Goal: Task Accomplishment & Management: Use online tool/utility

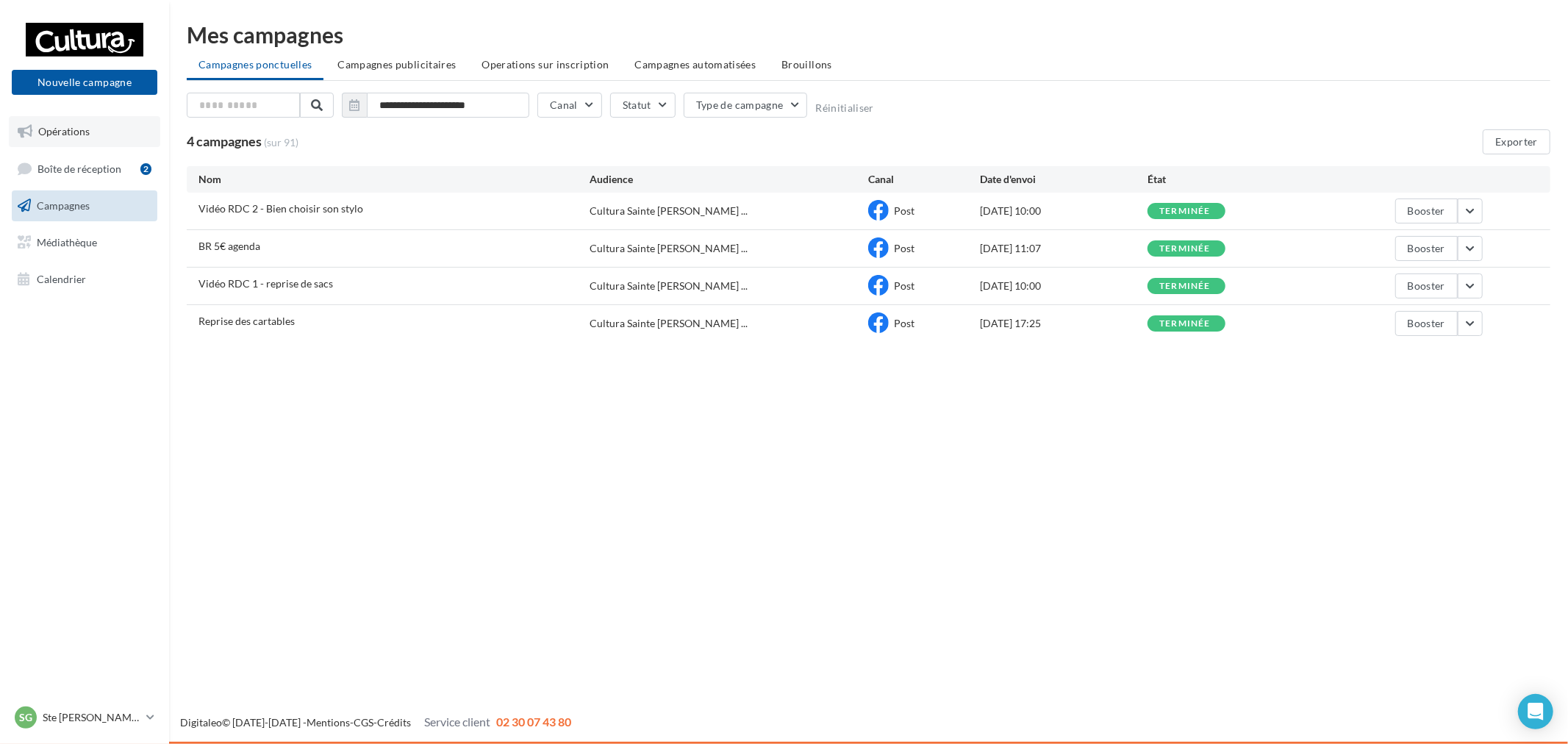
click at [105, 142] on link "Opérations" at bounding box center [84, 132] width 151 height 31
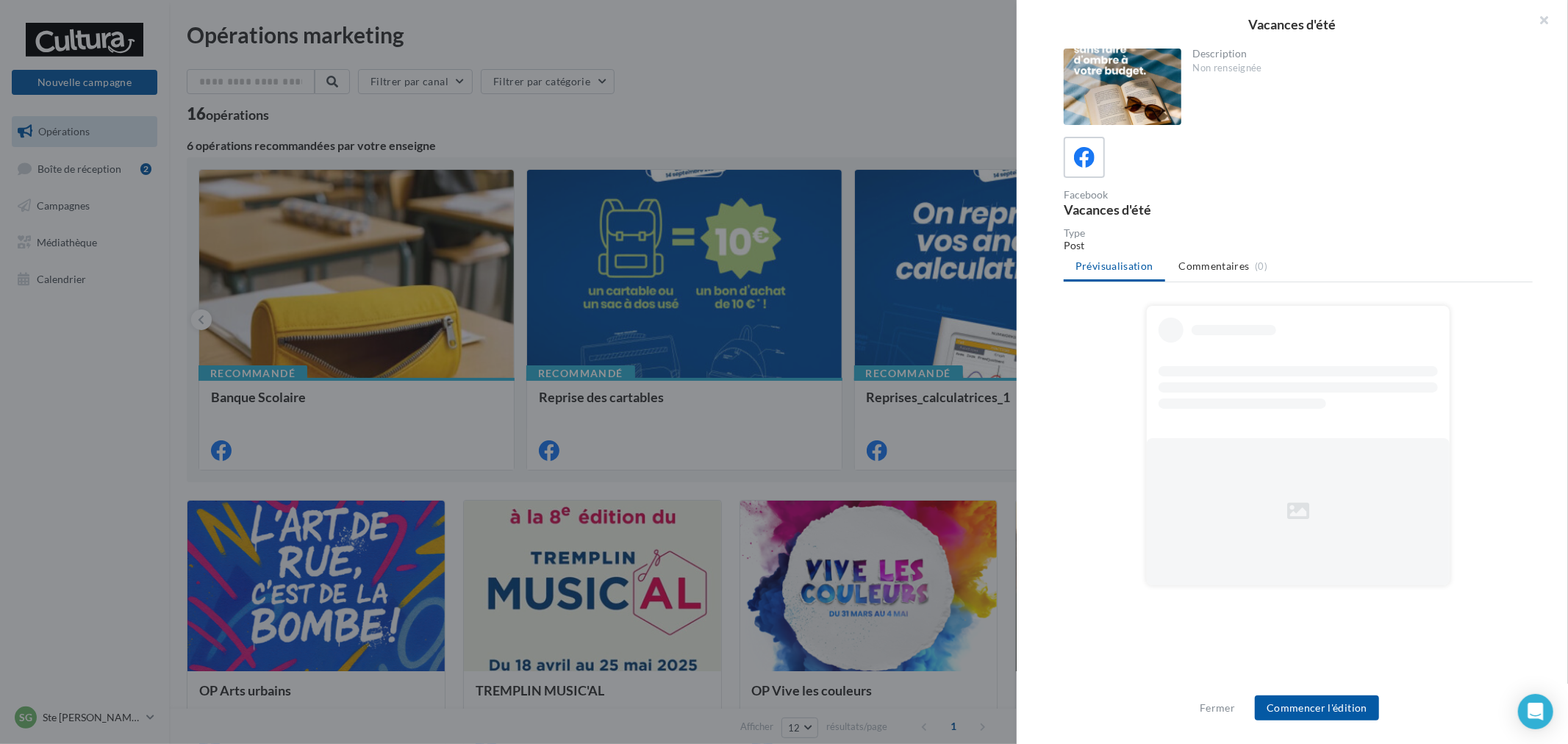
click at [894, 347] on div at bounding box center [784, 372] width 1568 height 744
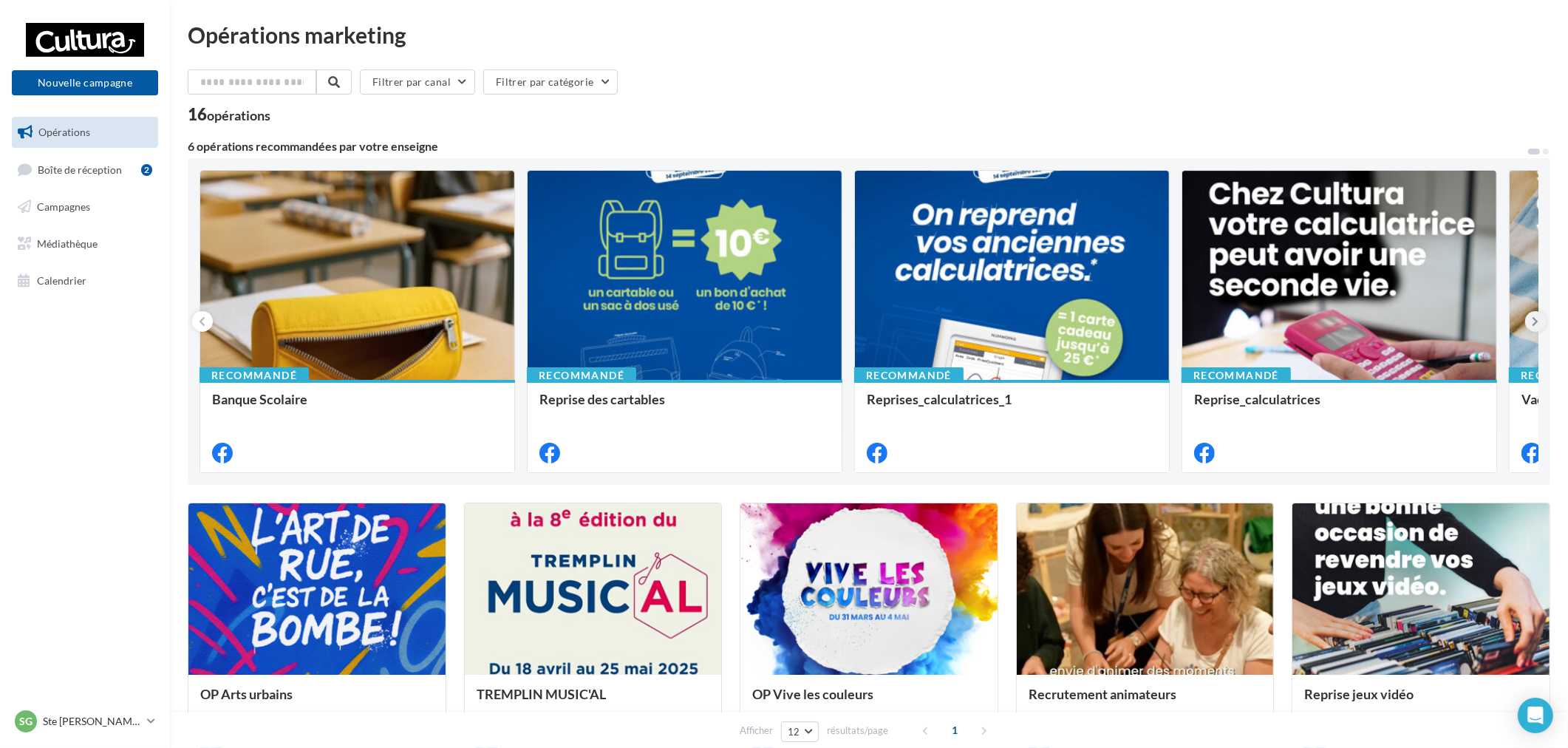
click at [1540, 323] on button at bounding box center [1536, 321] width 20 height 20
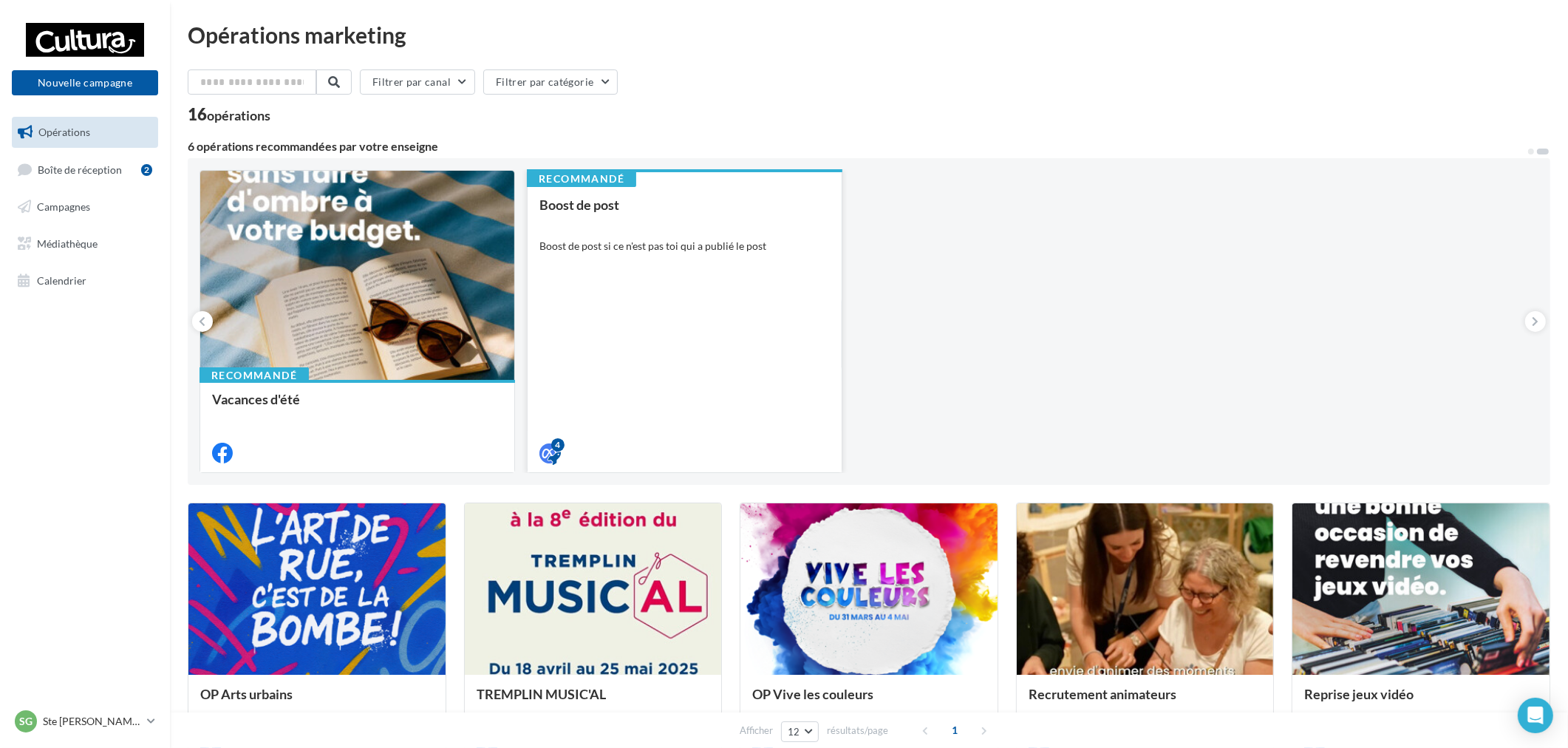
click at [808, 294] on div "Boost de post Boost de post si ce n'est pas toi qui a publié le post" at bounding box center [685, 327] width 291 height 261
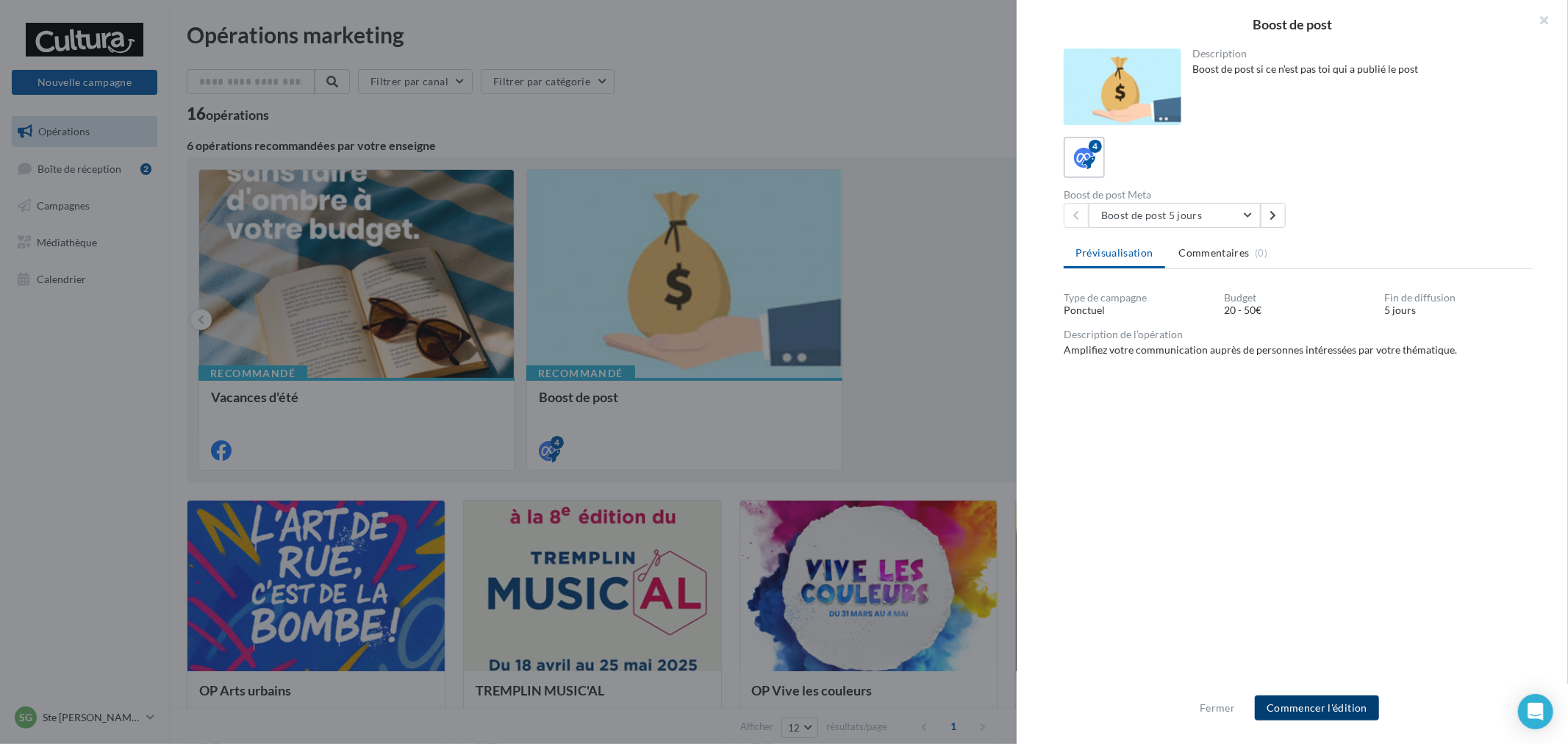
click at [1344, 708] on button "Commencer l'édition" at bounding box center [1317, 707] width 124 height 25
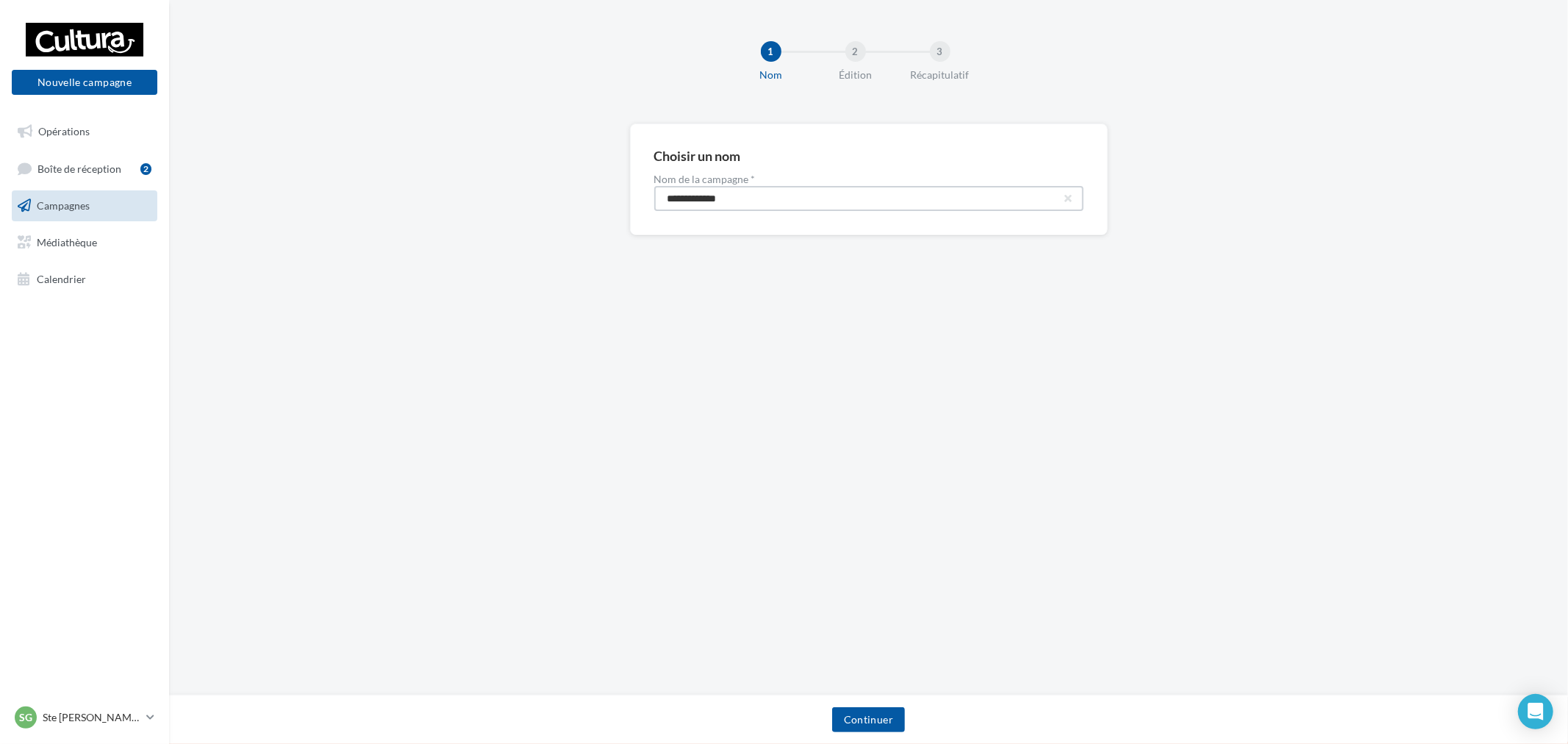
drag, startPoint x: 777, startPoint y: 192, endPoint x: 325, endPoint y: 151, distance: 453.9
click at [325, 151] on div "**********" at bounding box center [868, 202] width 1399 height 158
click at [722, 189] on input "**********" at bounding box center [869, 198] width 429 height 25
click at [729, 195] on input "**********" at bounding box center [869, 198] width 429 height 25
type input "**********"
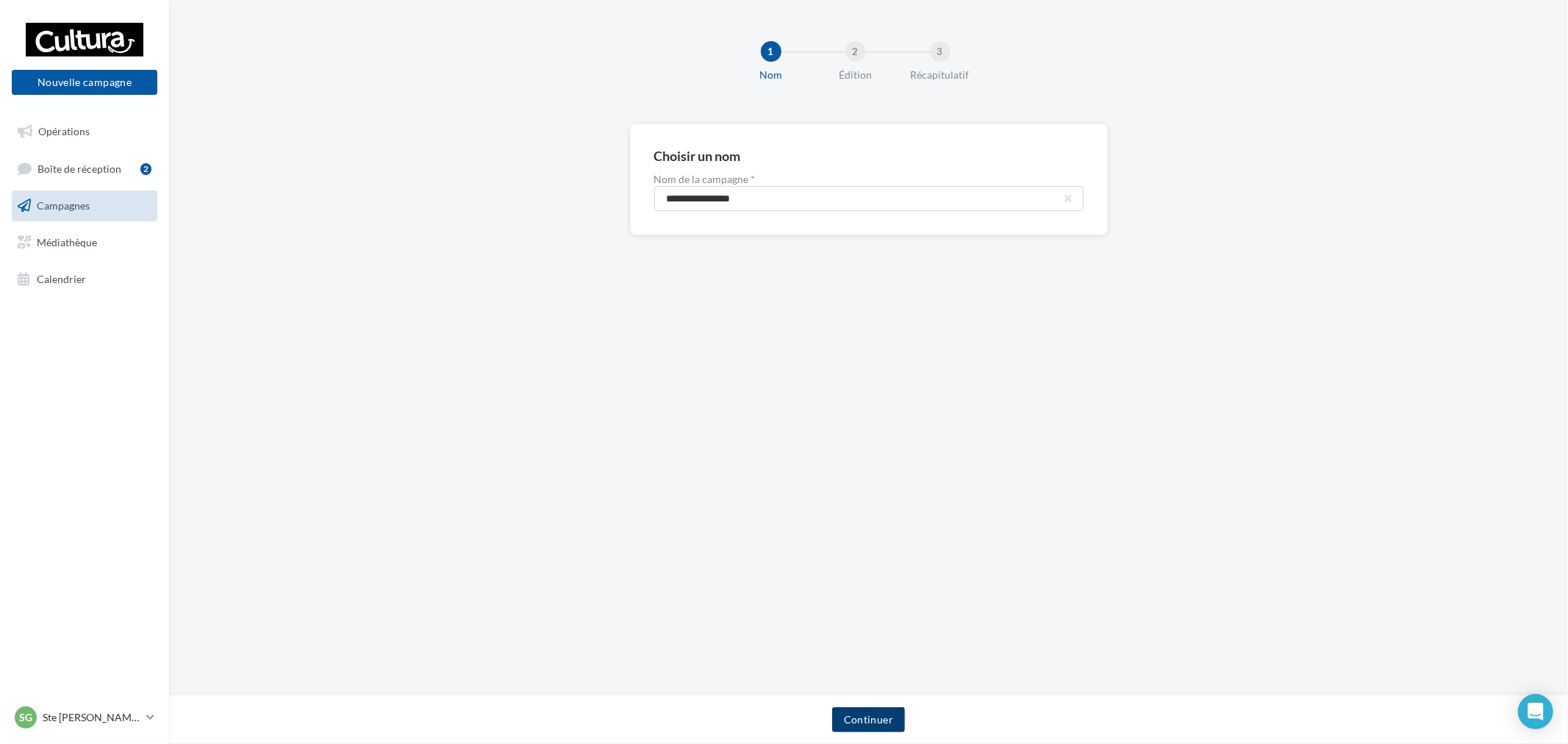
click at [854, 728] on button "Continuer" at bounding box center [868, 719] width 73 height 25
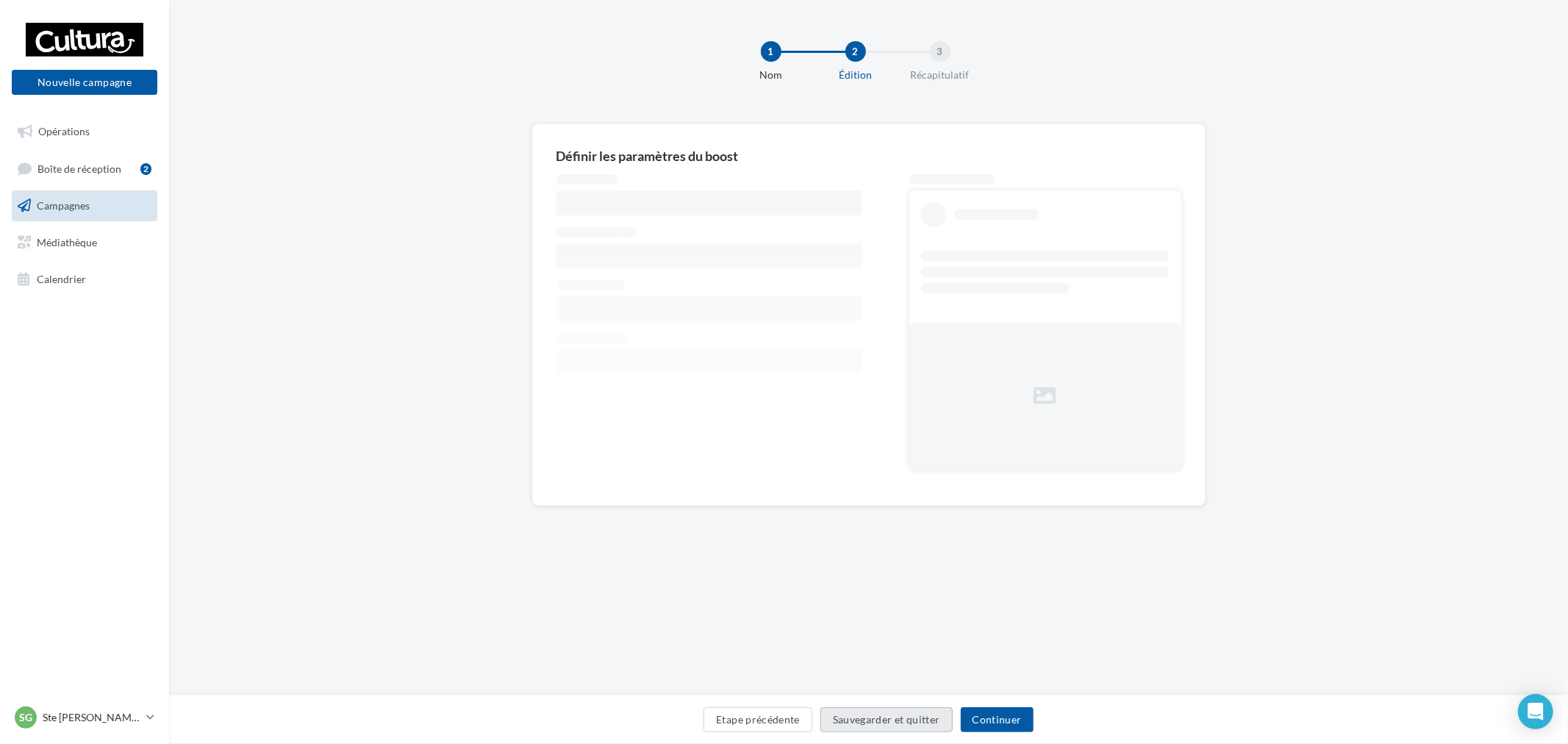
click at [862, 719] on button "Sauvegarder et quitter" at bounding box center [886, 719] width 132 height 25
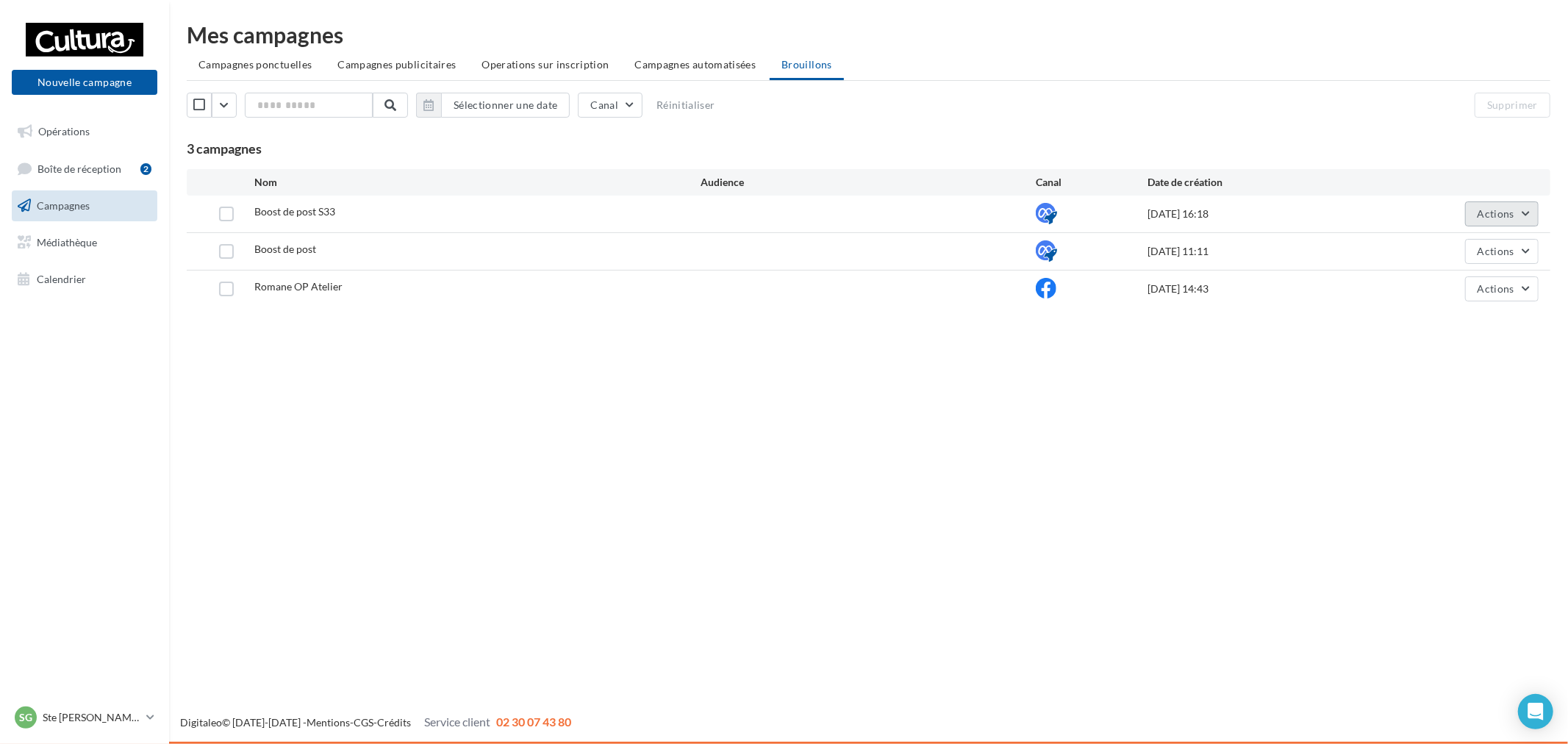
click at [1509, 215] on span "Actions" at bounding box center [1495, 213] width 37 height 12
click at [1452, 244] on button "Editer" at bounding box center [1465, 248] width 147 height 38
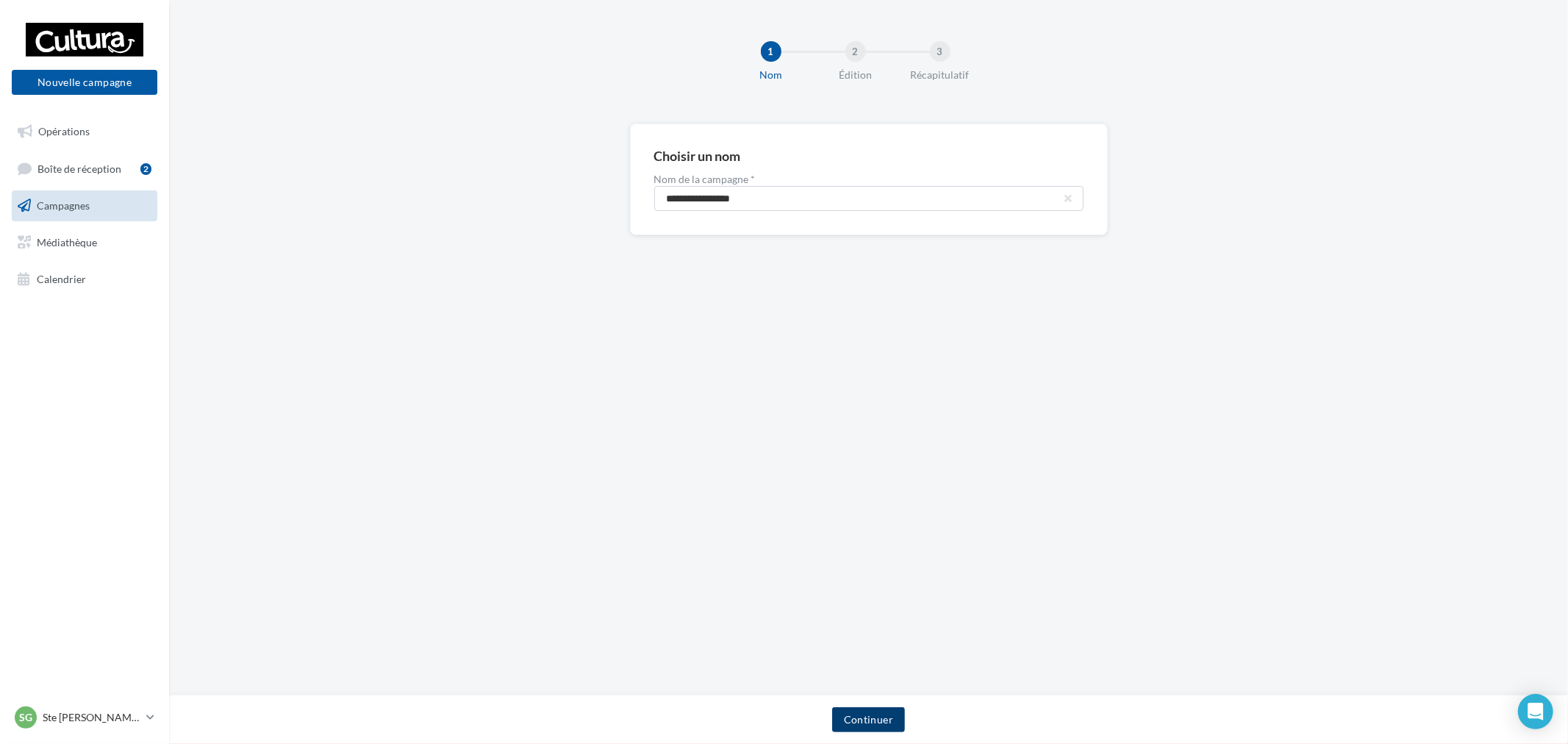
click at [881, 728] on button "Continuer" at bounding box center [868, 719] width 73 height 25
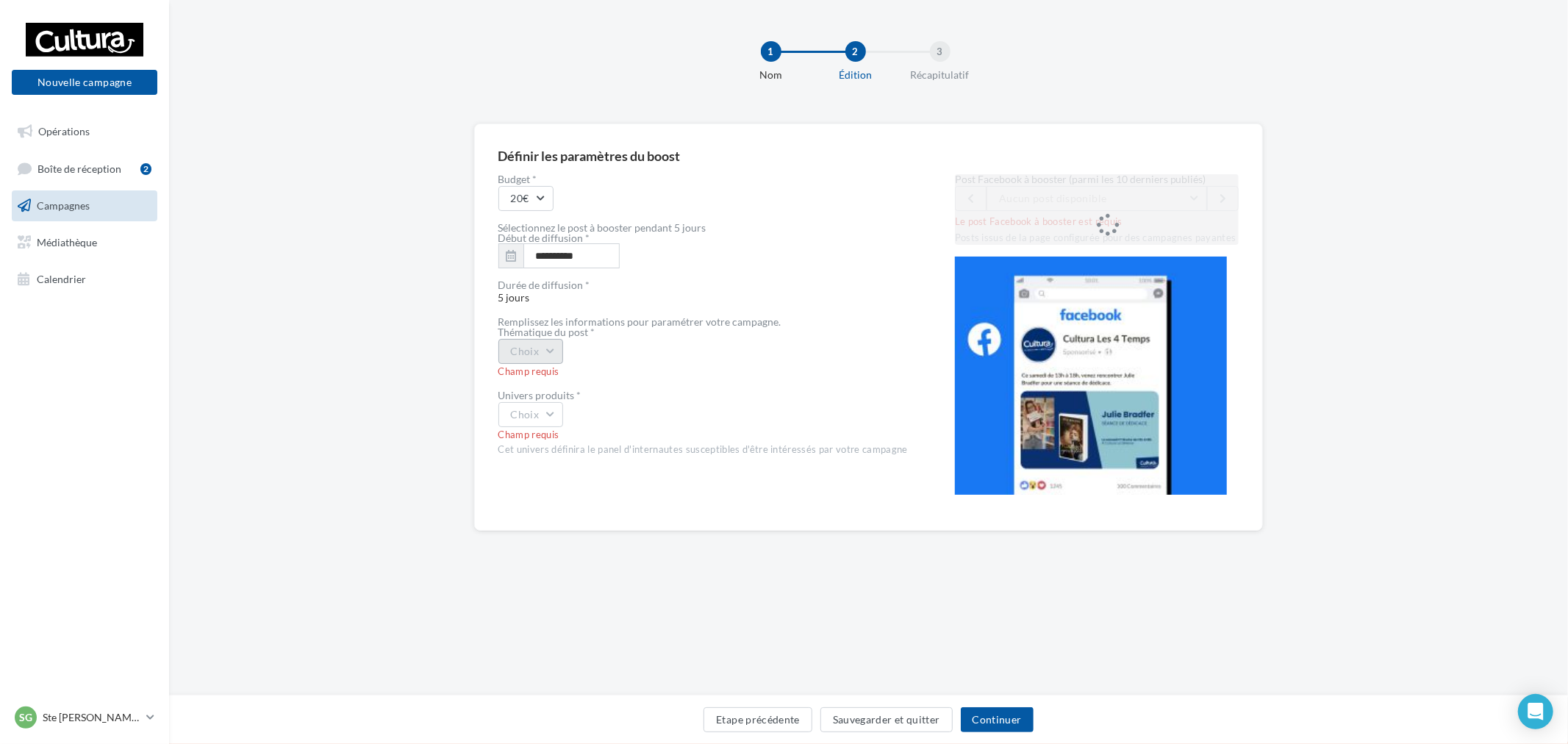
click at [530, 356] on button "Choix" at bounding box center [531, 351] width 66 height 25
click at [855, 283] on div "Durée de diffusion *" at bounding box center [703, 285] width 409 height 10
click at [1061, 194] on span "Découvrez les 2 nouvelles gammes de cahiers Clairefontaine adaptés aux enfants …" at bounding box center [1310, 198] width 622 height 12
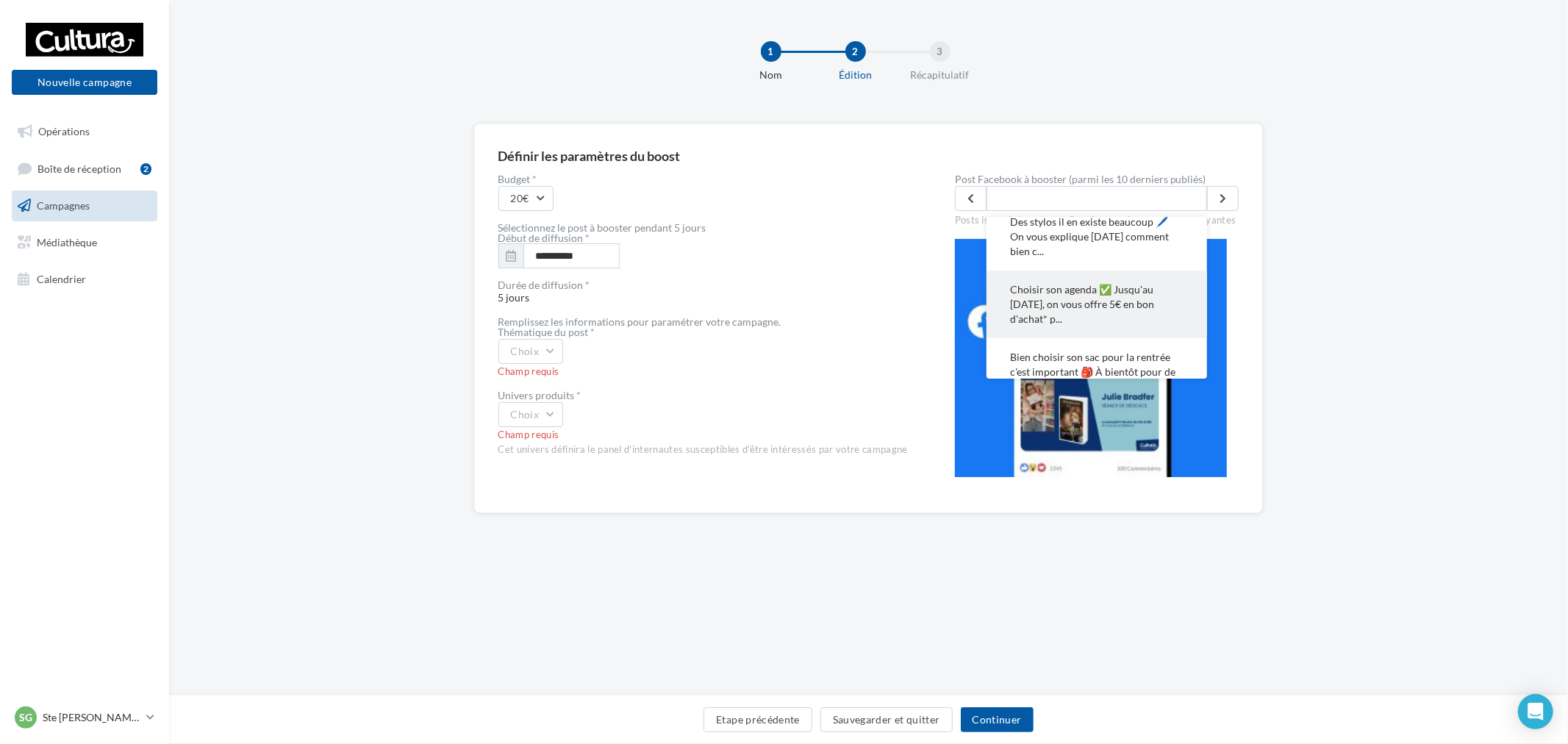
scroll to position [163, 0]
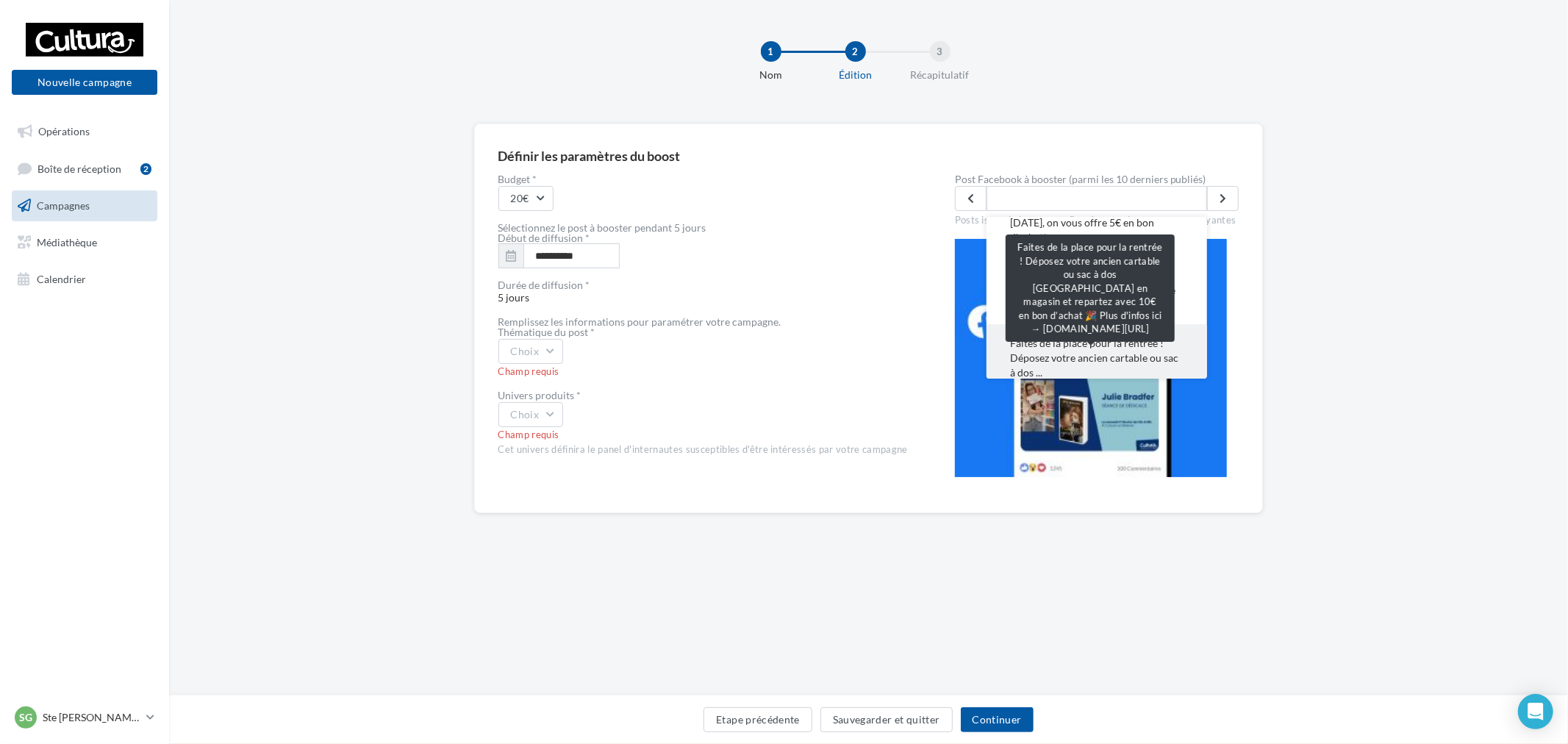
click at [1098, 357] on span "Faites de la place pour la rentrée ! Déposez votre ancien cartable ou sac à dos…" at bounding box center [1096, 358] width 173 height 44
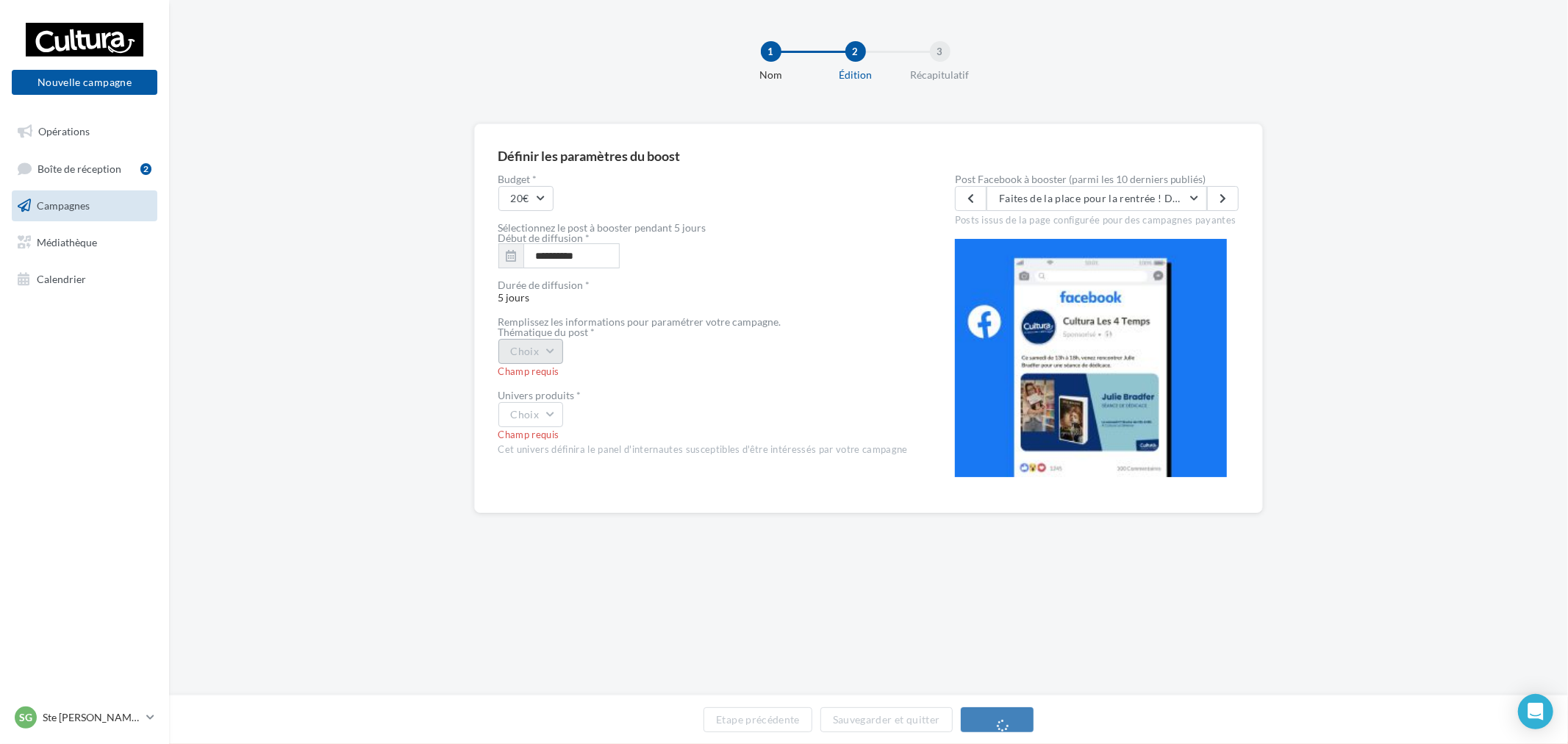
click at [556, 340] on button "Choix" at bounding box center [531, 351] width 66 height 25
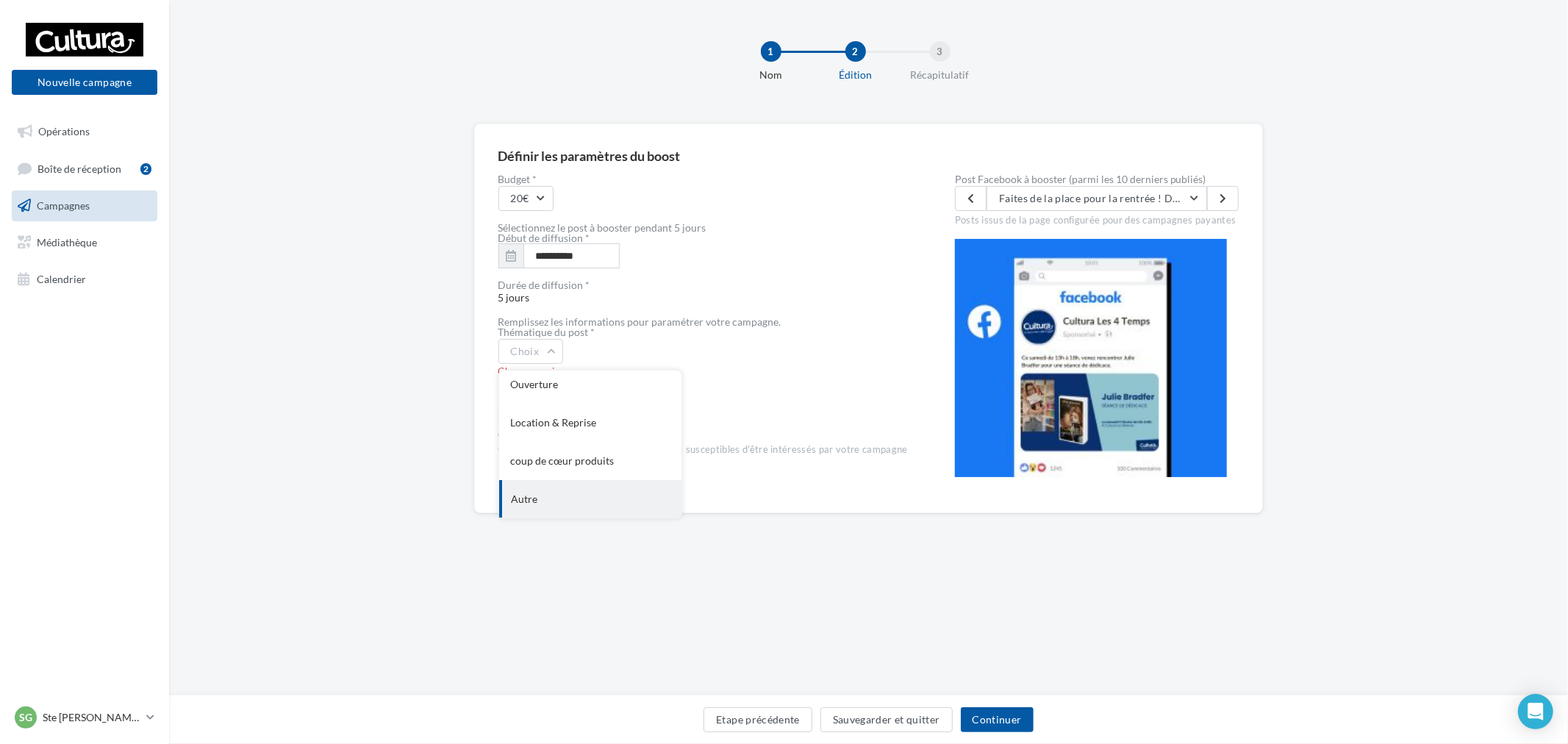
click at [581, 494] on div "Autre" at bounding box center [590, 499] width 182 height 38
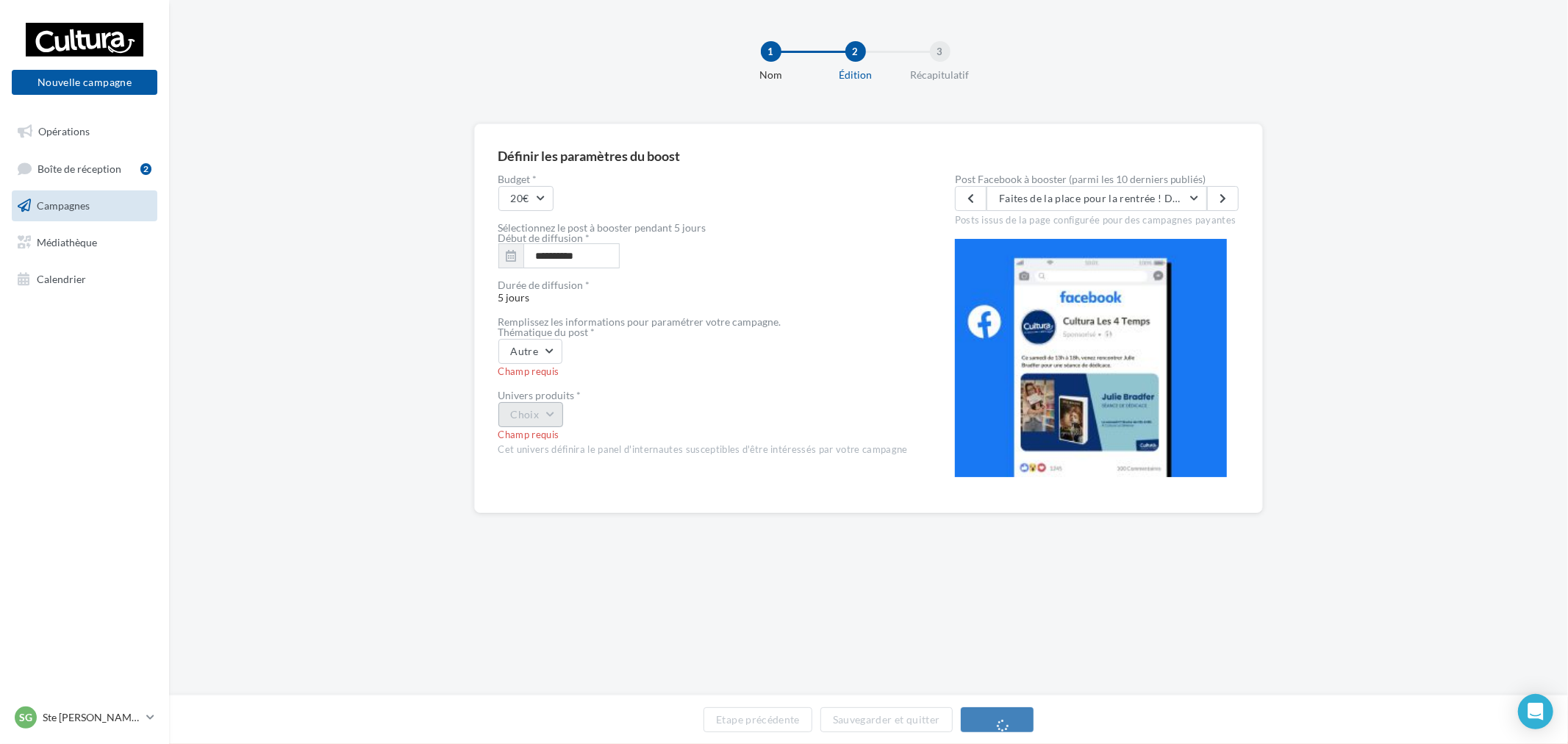
click at [552, 424] on button "Choix" at bounding box center [531, 415] width 66 height 25
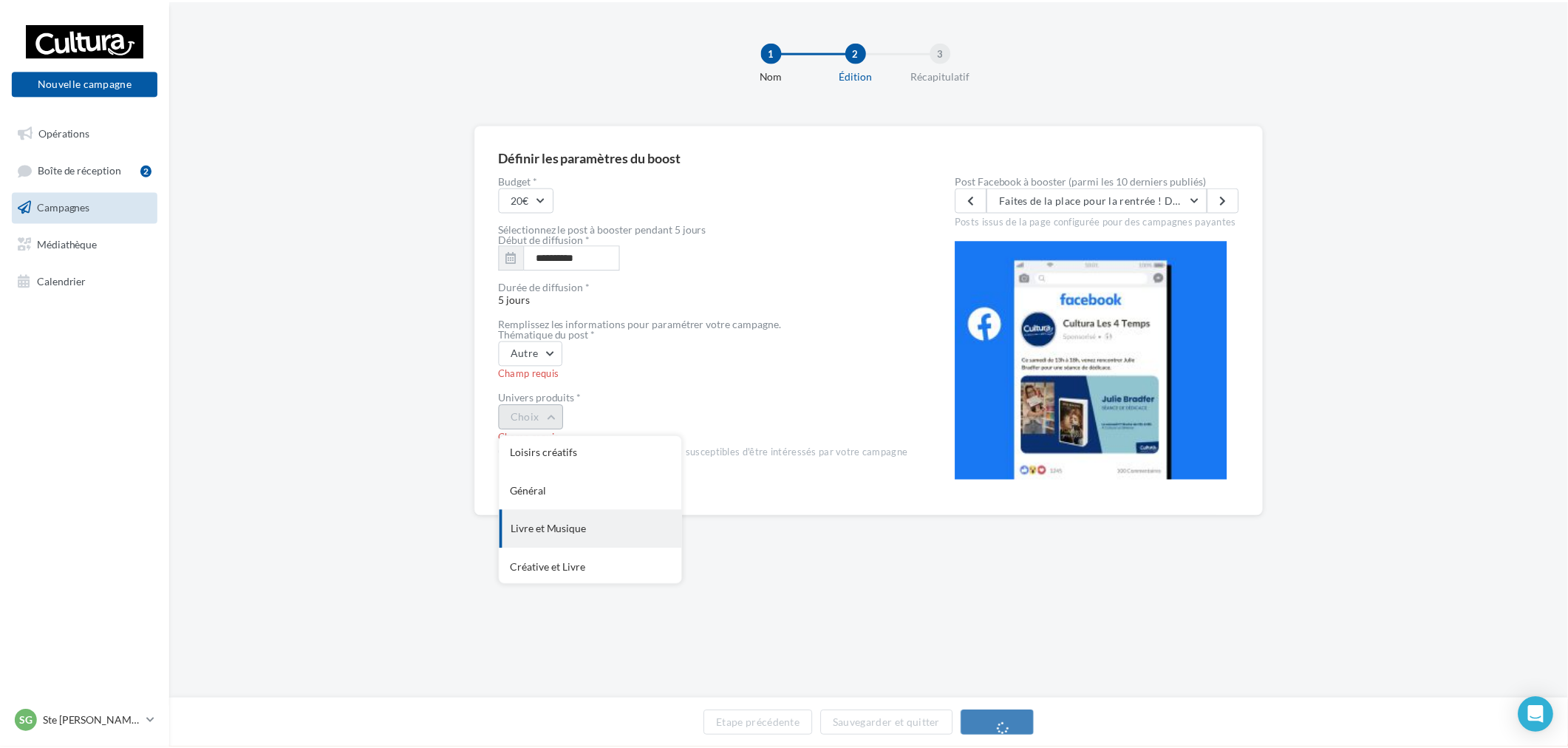
scroll to position [120, 0]
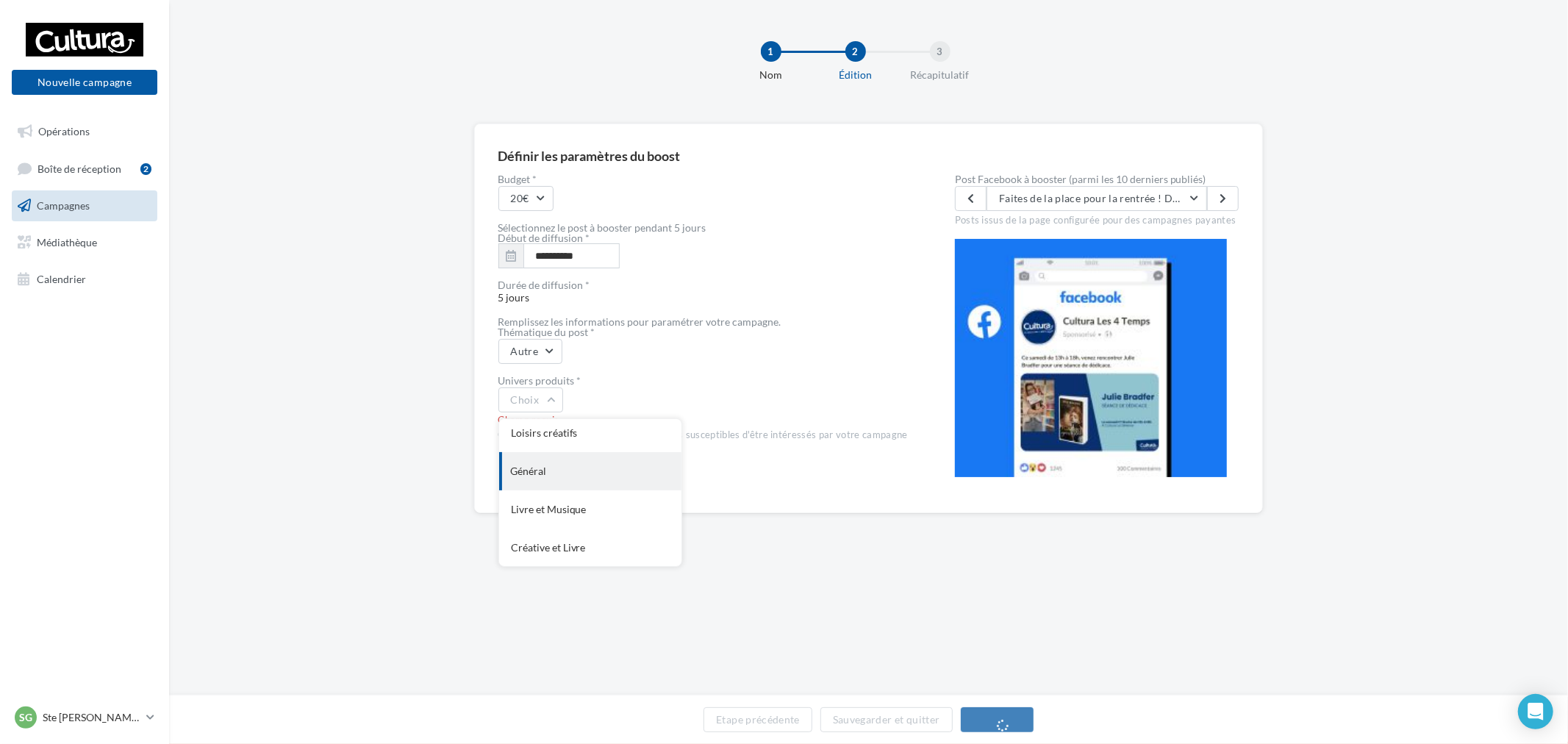
click at [555, 461] on div "Général" at bounding box center [590, 471] width 182 height 38
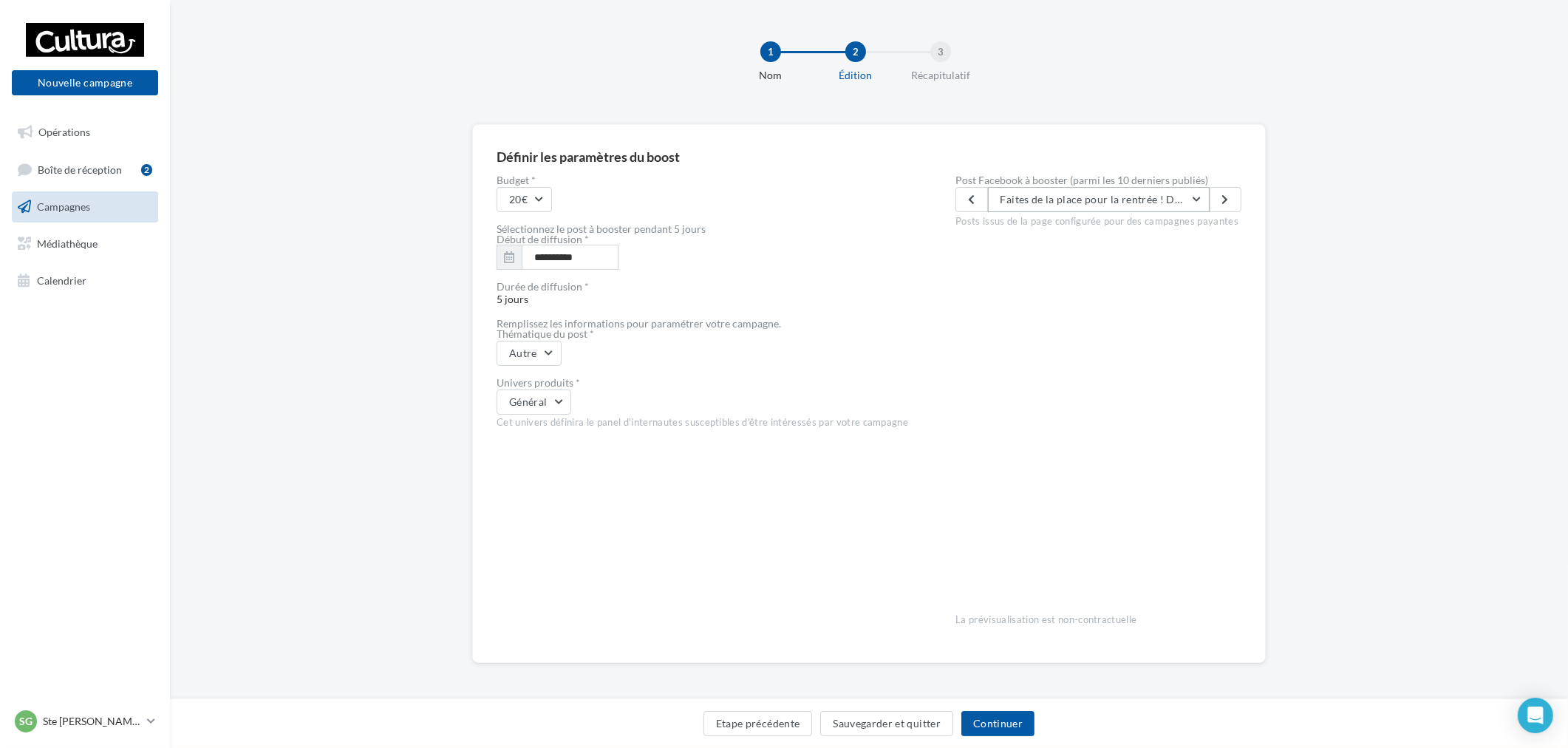
click at [1111, 193] on span "Faites de la place pour la rentrée ! Déposez votre ancien cartable ou sac à dos…" at bounding box center [1467, 199] width 933 height 13
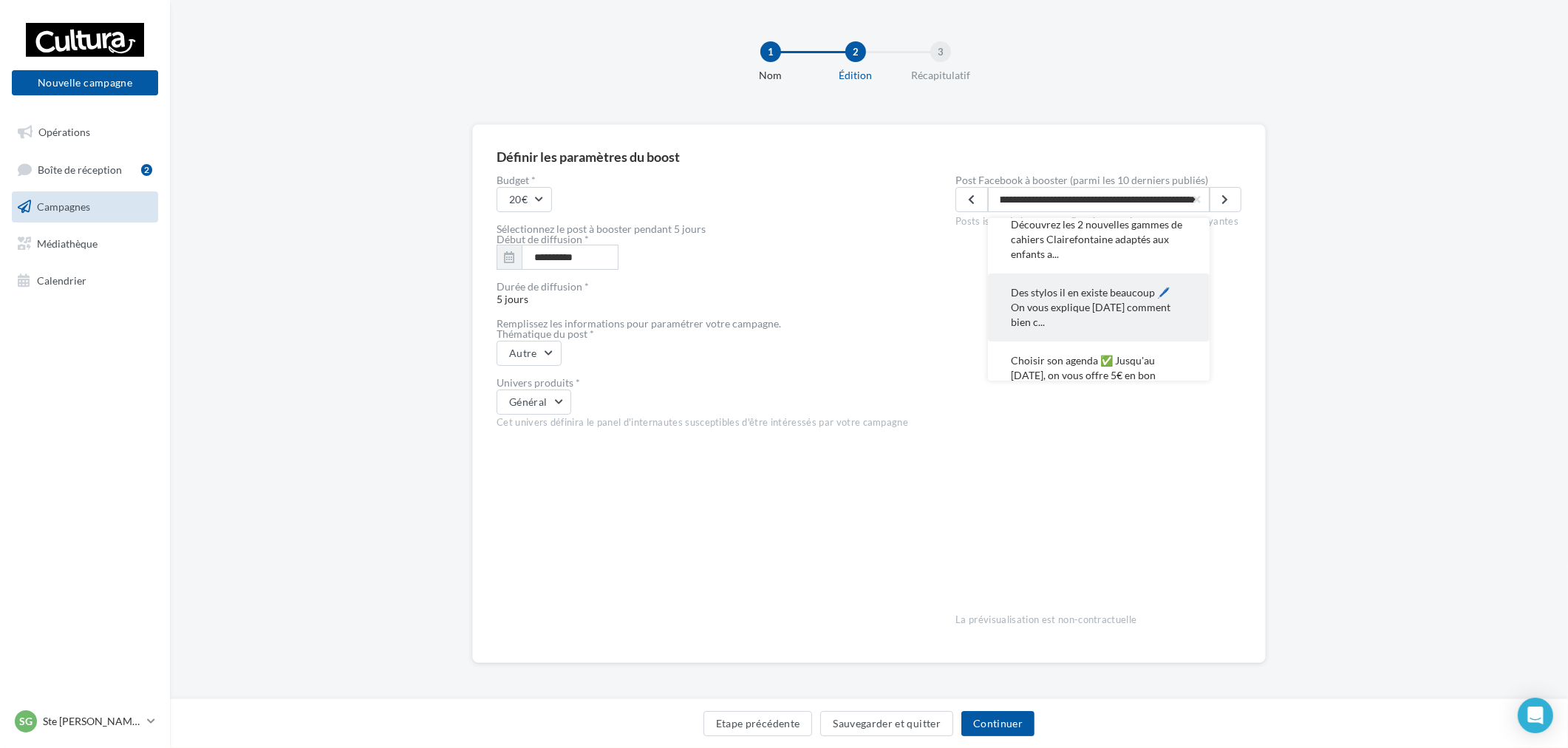
scroll to position [0, 0]
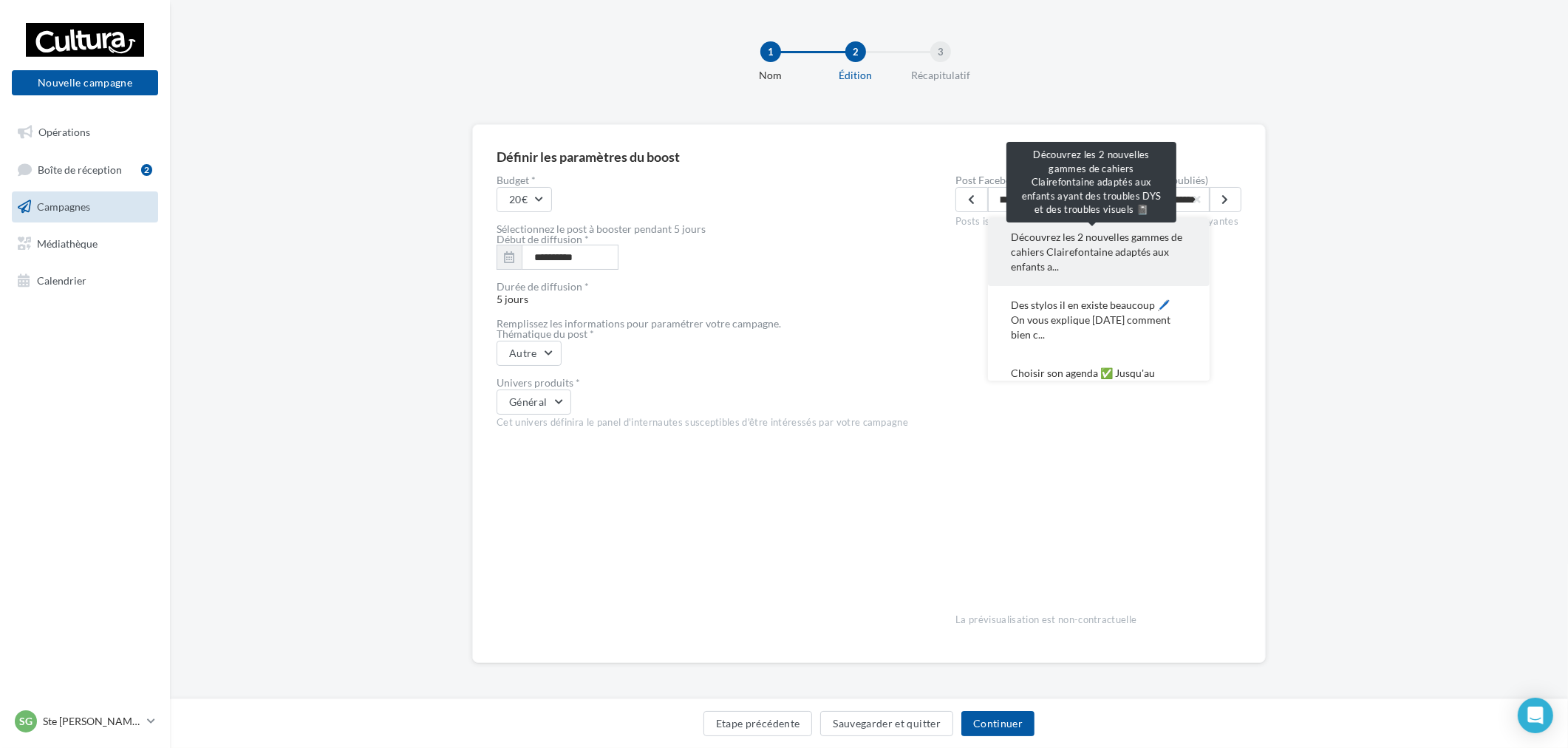
click at [1103, 245] on span "Découvrez les 2 nouvelles gammes de cahiers Clairefontaine adaptés aux enfants …" at bounding box center [1099, 252] width 174 height 44
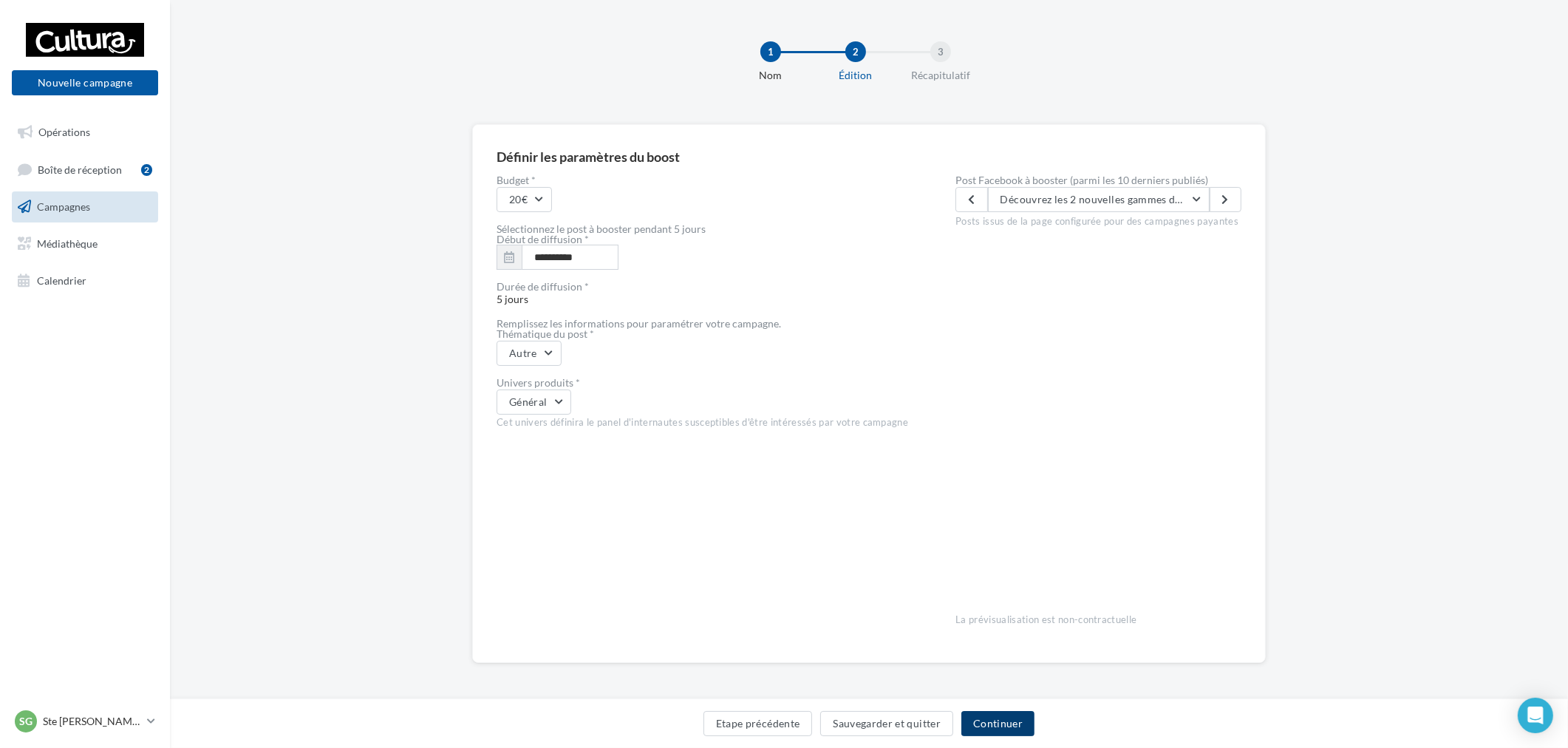
click at [1022, 724] on button "Continuer" at bounding box center [998, 723] width 73 height 25
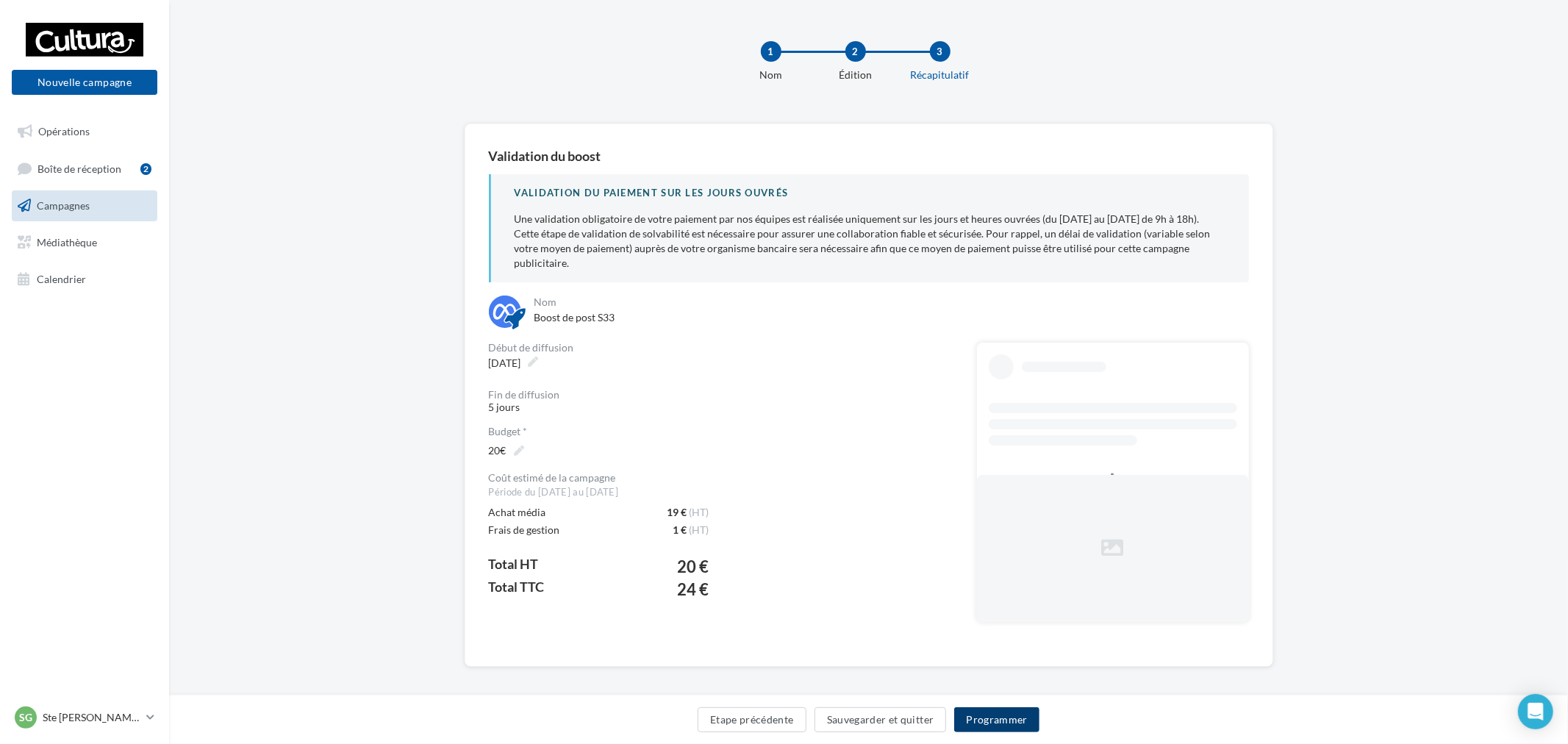
click at [1011, 721] on button "Programmer" at bounding box center [996, 719] width 85 height 25
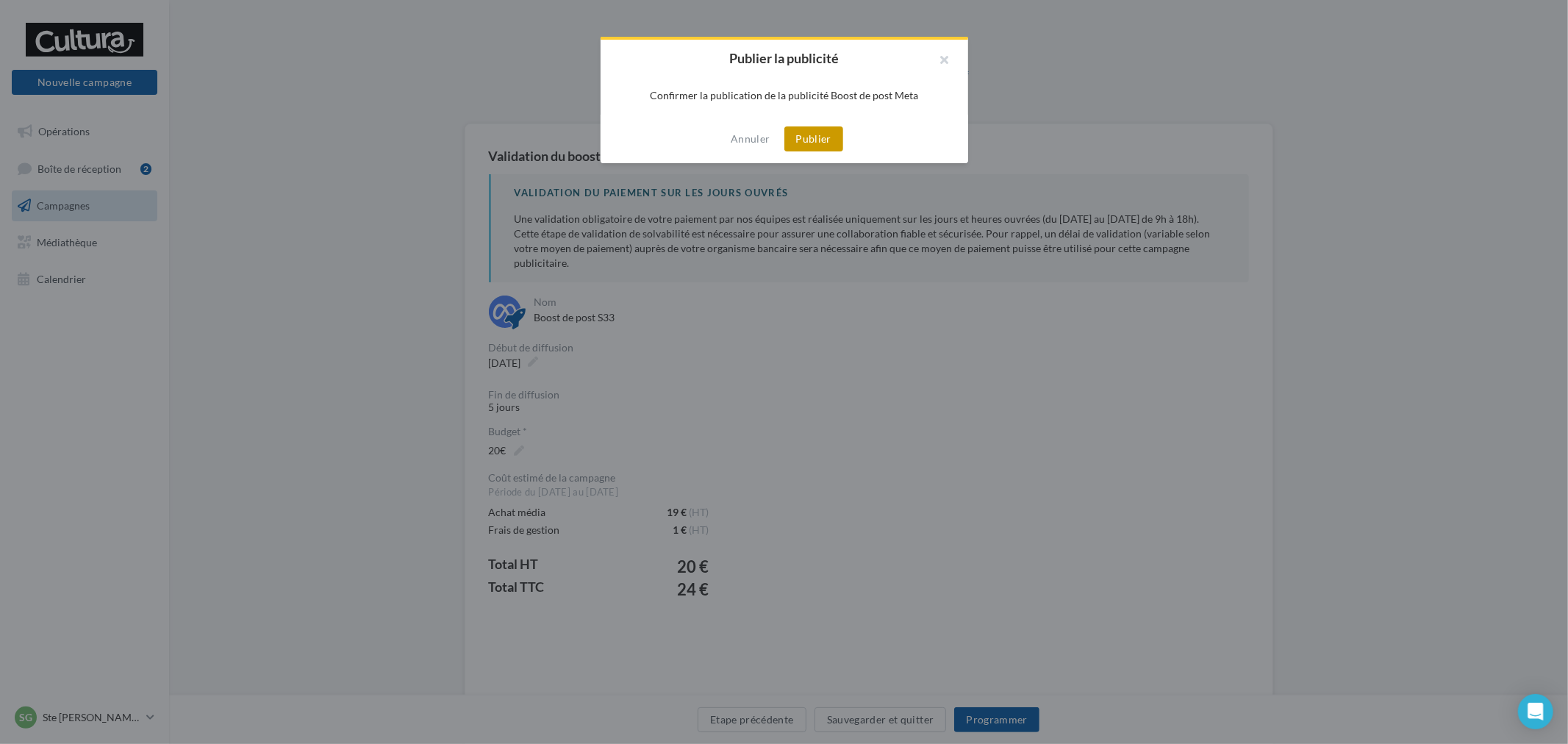
click at [812, 148] on button "Publier" at bounding box center [813, 139] width 59 height 25
